Goal: Transaction & Acquisition: Purchase product/service

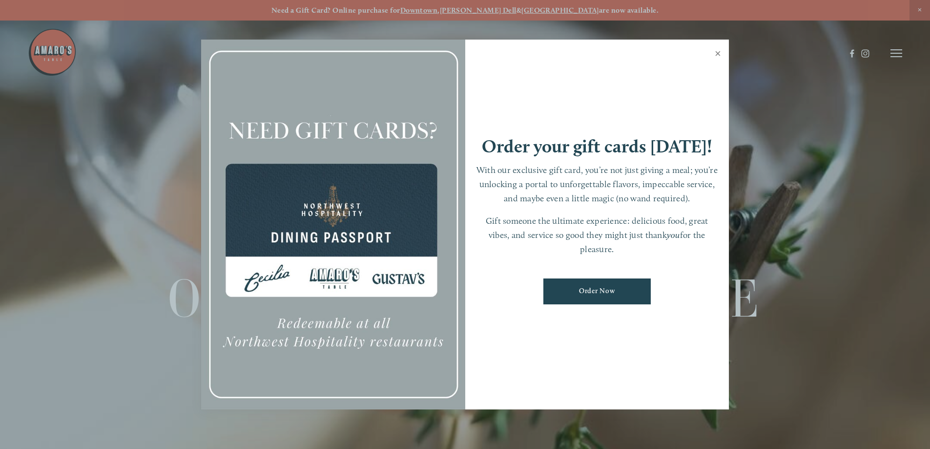
click at [717, 54] on link "Close" at bounding box center [718, 54] width 19 height 27
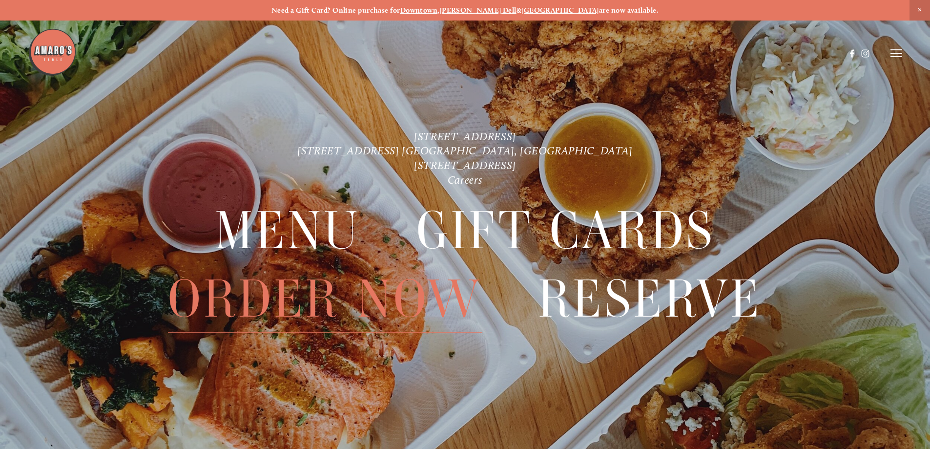
click at [327, 304] on span "Order Now" at bounding box center [325, 298] width 314 height 67
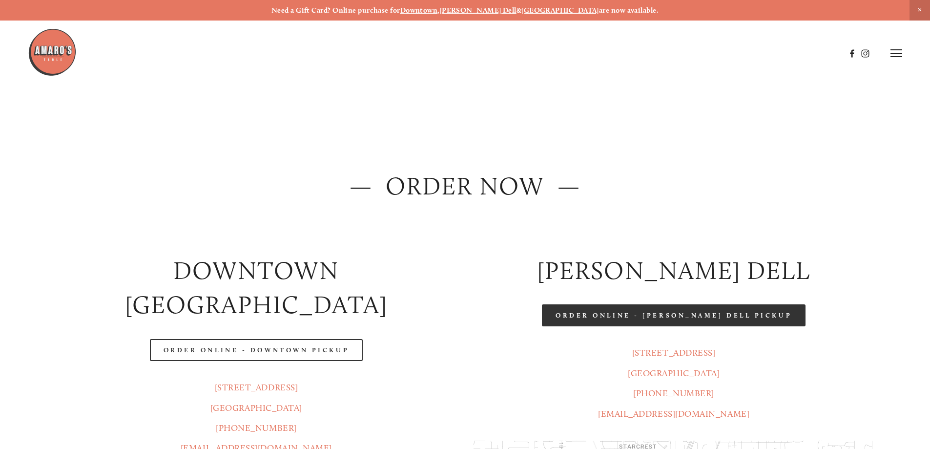
click at [767, 315] on link "Order Online - [PERSON_NAME] Dell Pickup" at bounding box center [674, 315] width 264 height 22
